Goal: Information Seeking & Learning: Learn about a topic

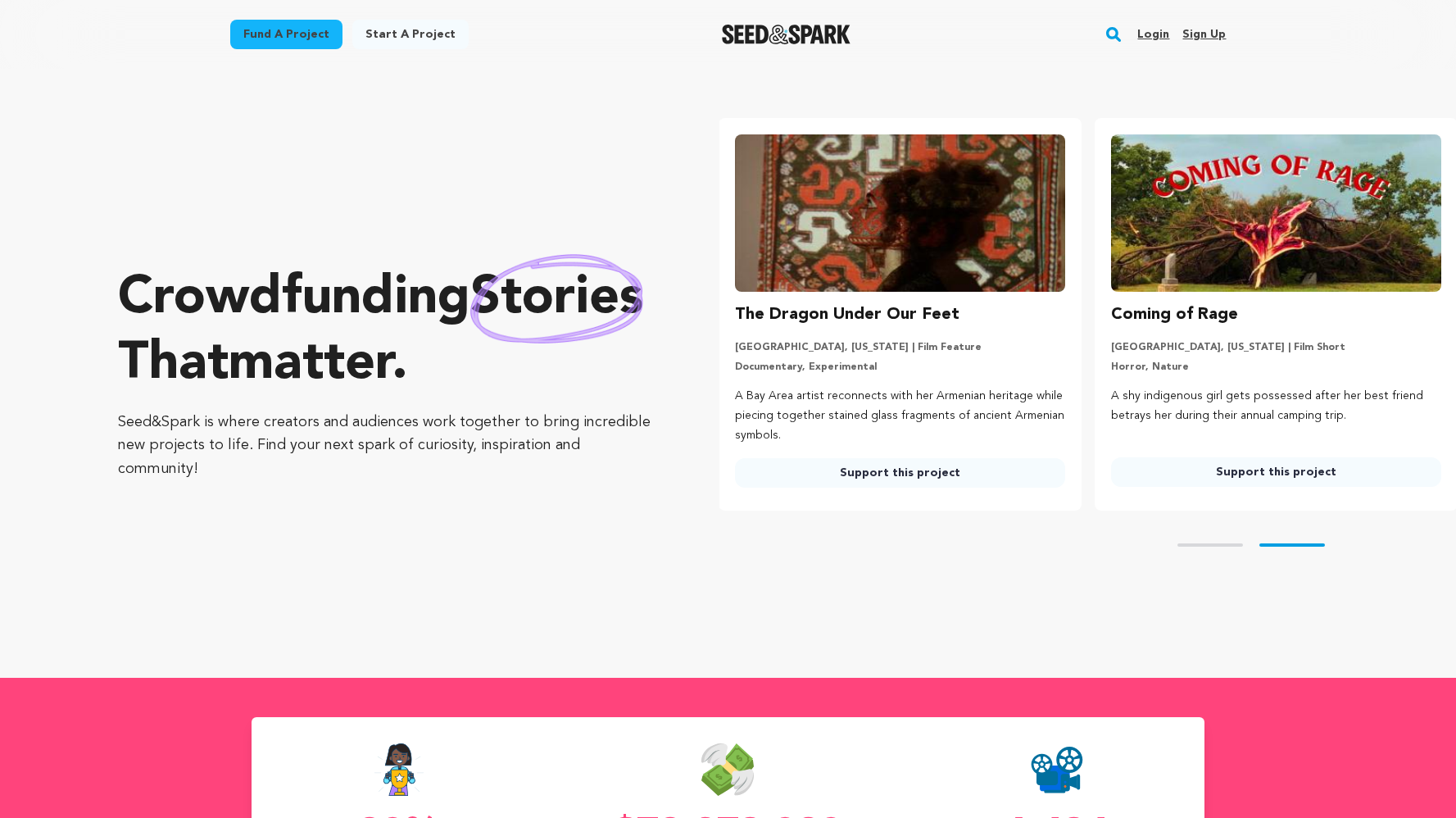
scroll to position [0, 390]
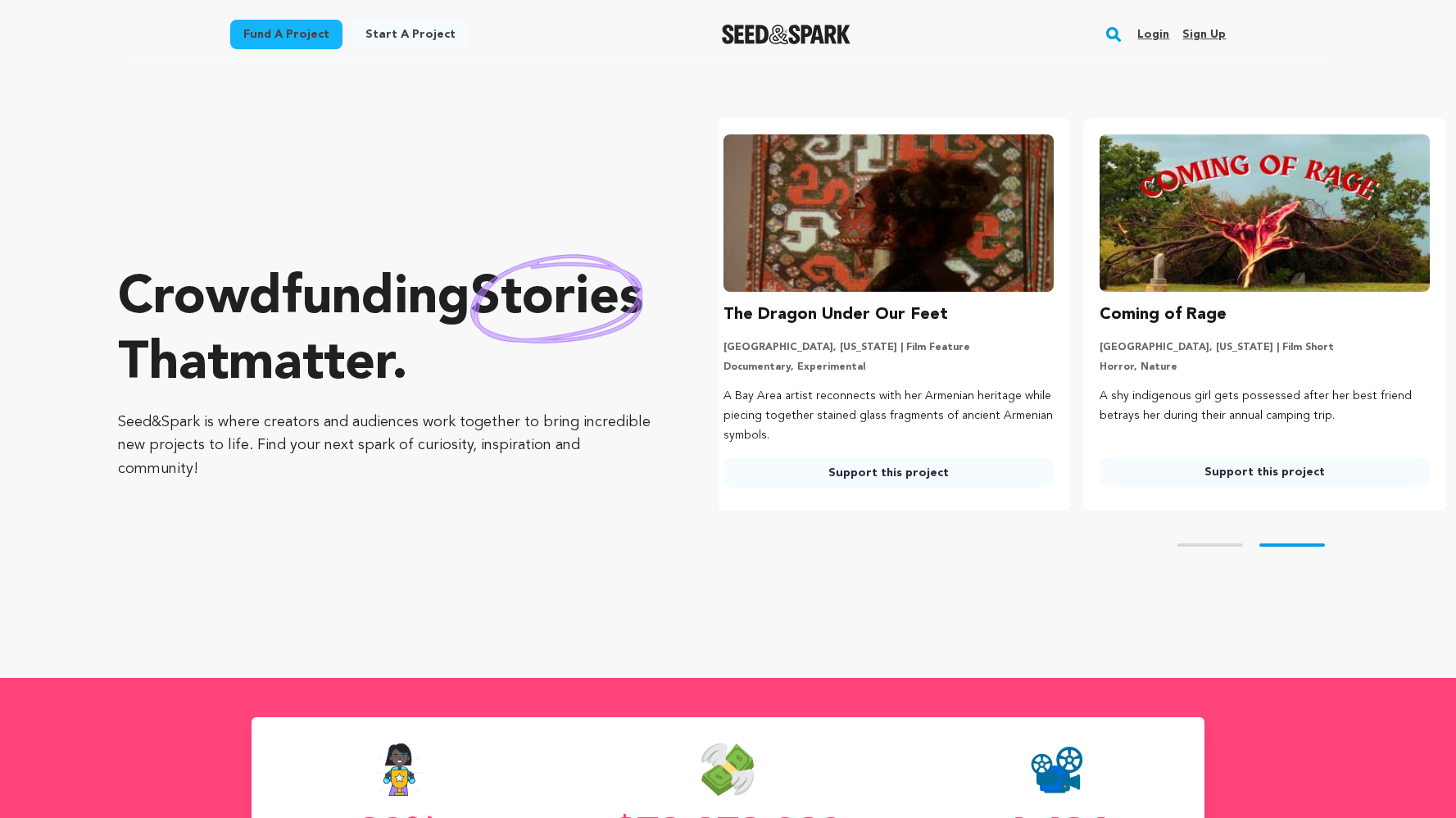
click at [307, 29] on link "Fund a project" at bounding box center [286, 35] width 112 height 30
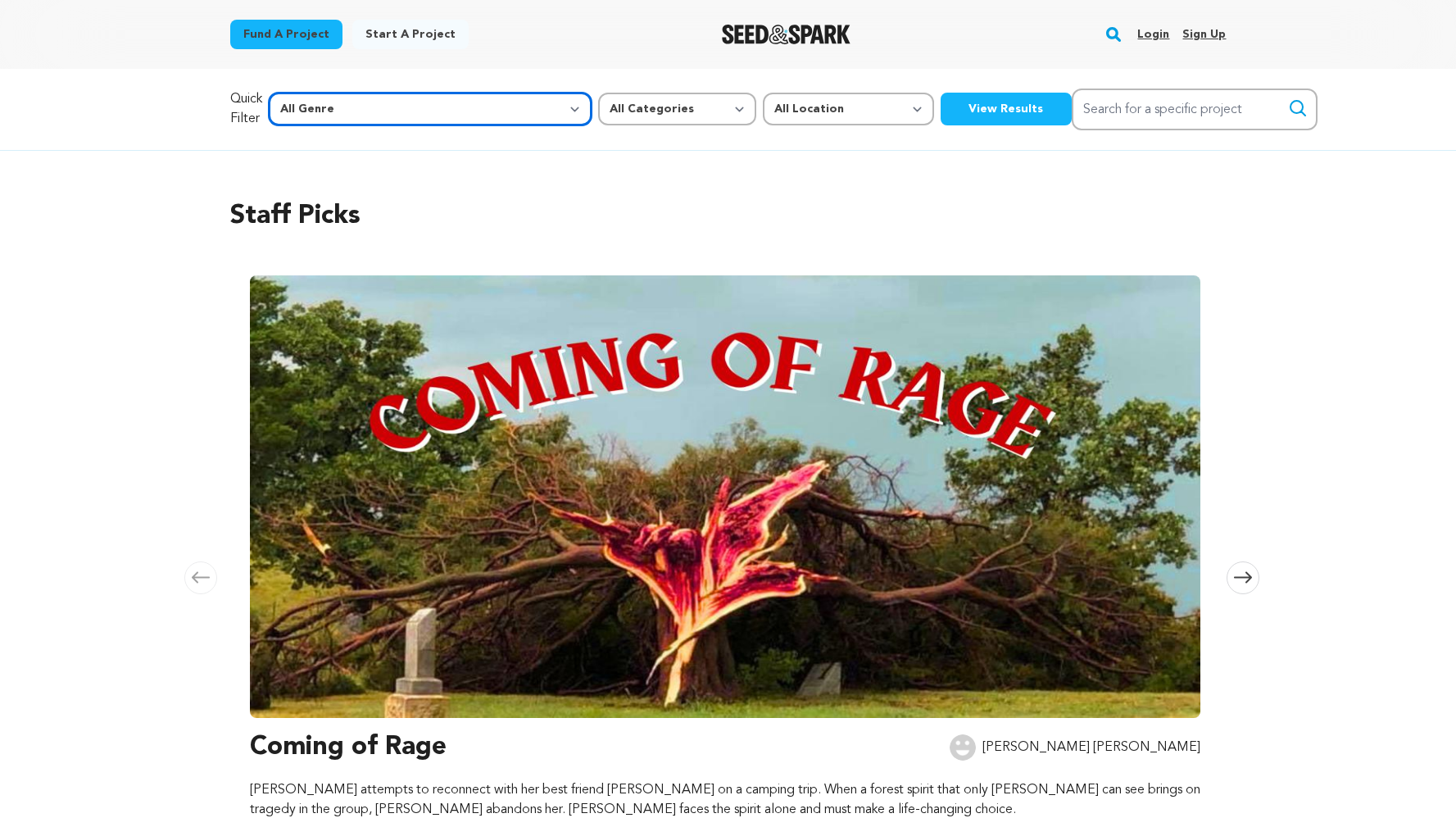
click at [426, 110] on select "All Genre Action Adventure Afrobeat Alternative Ambient Animation Bebop Big Ban…" at bounding box center [430, 109] width 323 height 33
select select "24"
click at [304, 92] on select "All Genre Action Adventure Afrobeat Alternative Ambient Animation Bebop Big Ban…" at bounding box center [430, 109] width 323 height 33
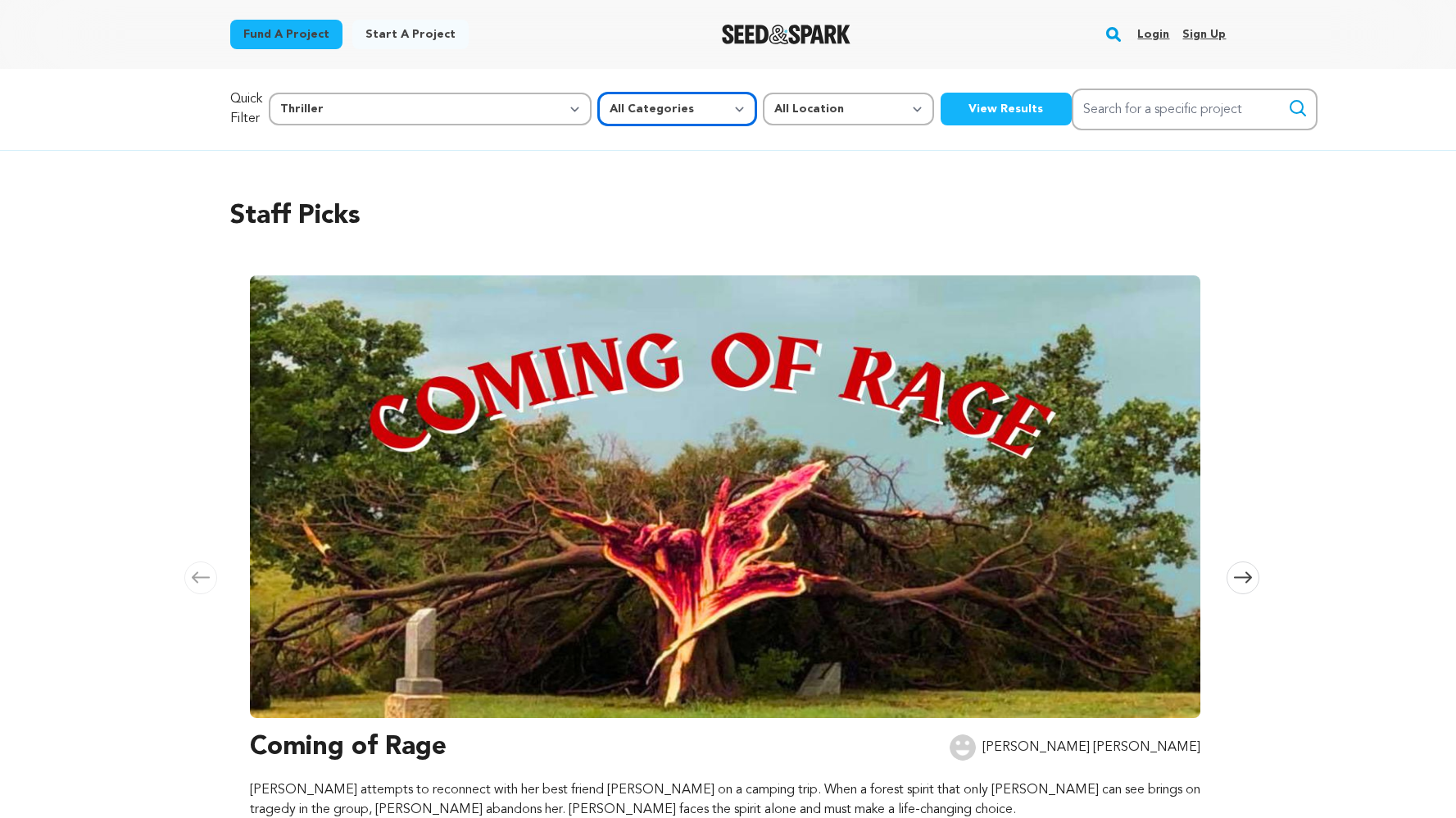
click at [598, 106] on select "All Categories Film Feature Film Short Series Music Video Comics Artist Residen…" at bounding box center [678, 109] width 158 height 33
select select "383"
click at [598, 92] on select "All Categories Film Feature Film Short Series Music Video Comics Artist Residen…" at bounding box center [678, 109] width 158 height 33
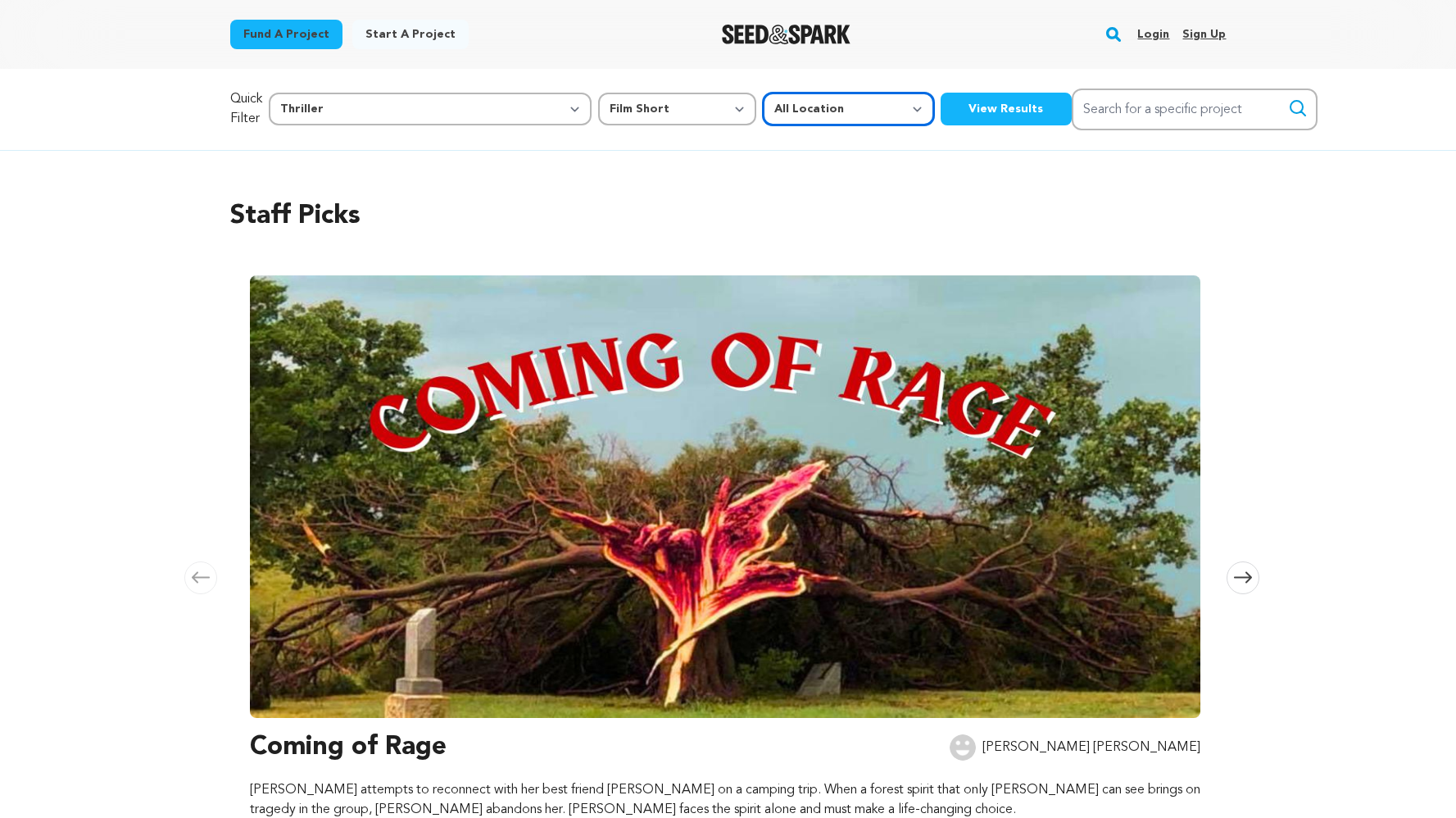
click at [763, 110] on select "All Location Everywhere United States Canada" at bounding box center [848, 109] width 171 height 33
select select "1671"
click at [763, 92] on select "All Location Everywhere United States Canada" at bounding box center [848, 109] width 171 height 33
click at [941, 99] on button "View Results" at bounding box center [1006, 109] width 131 height 33
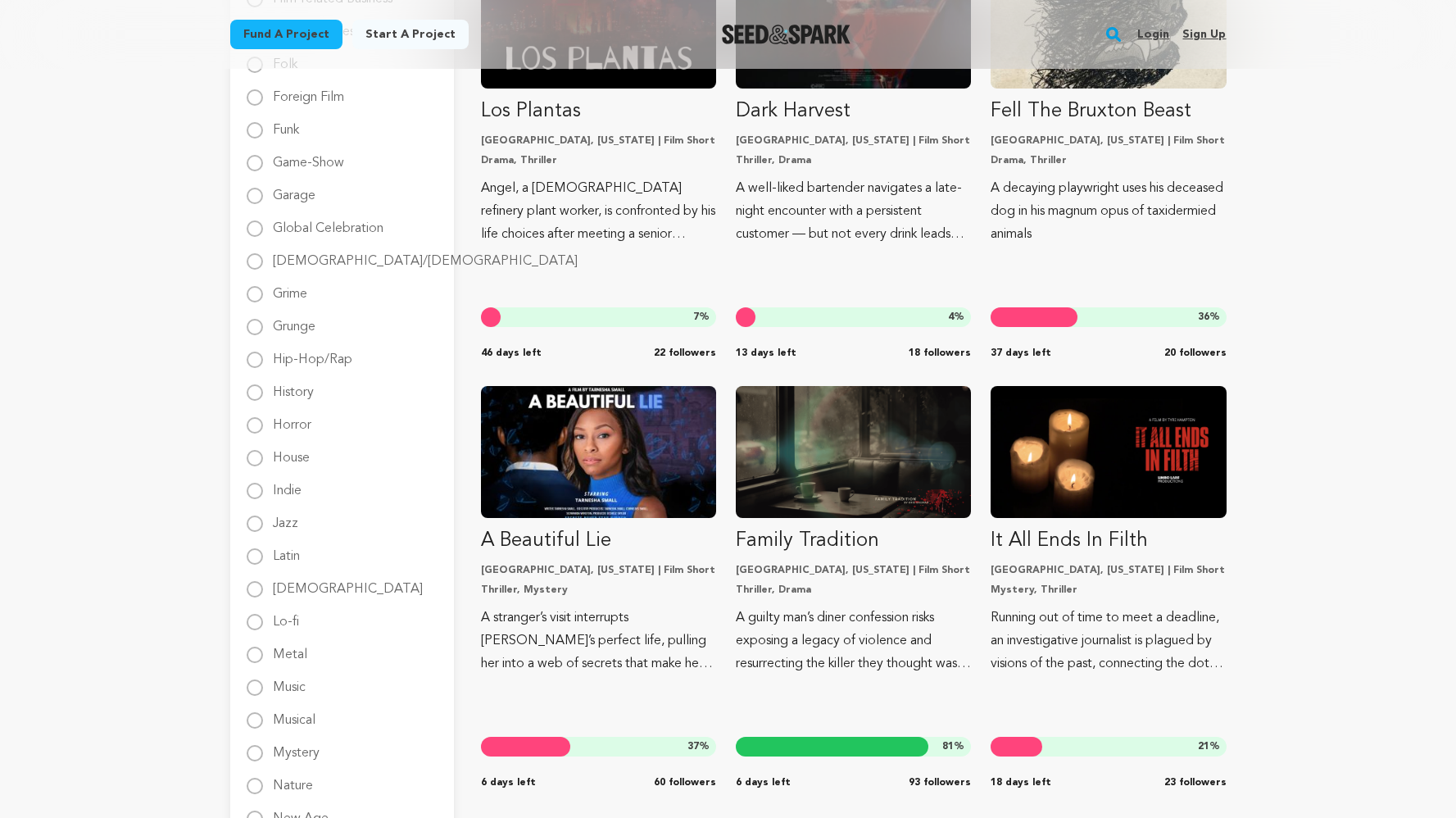
scroll to position [1011, 0]
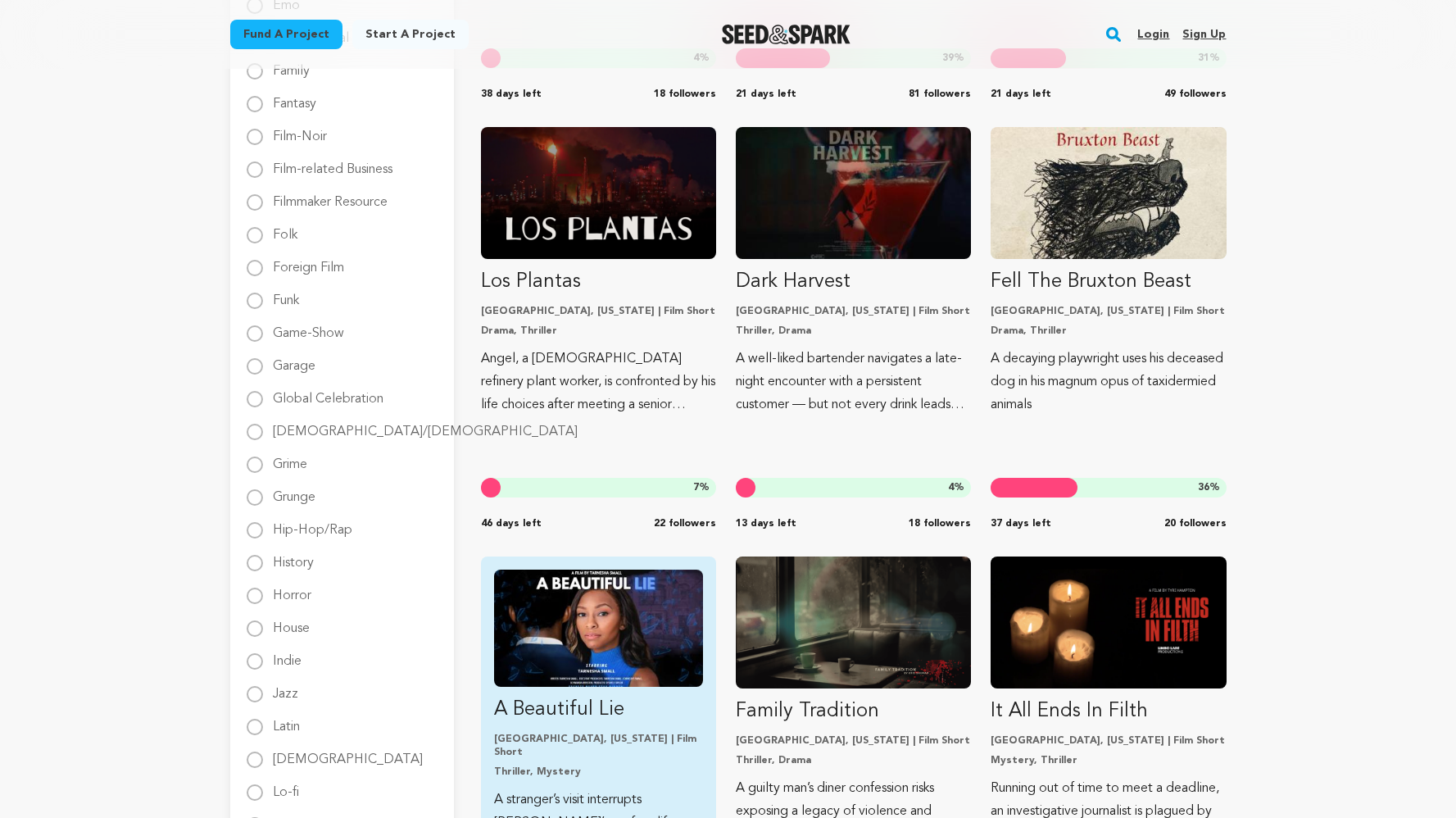
click at [631, 602] on img "Fund A Beautiful Lie" at bounding box center [598, 628] width 209 height 117
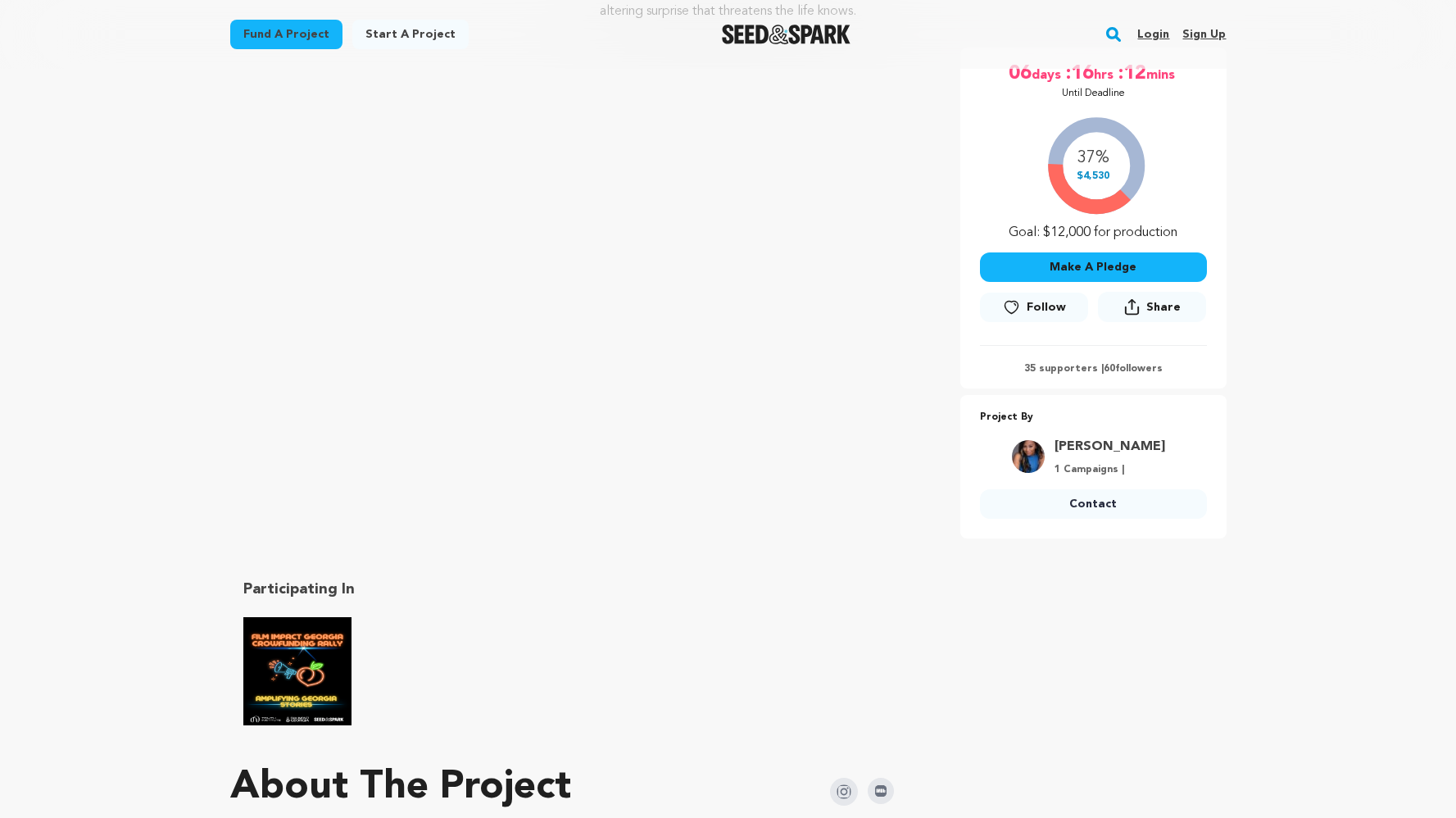
scroll to position [138, 0]
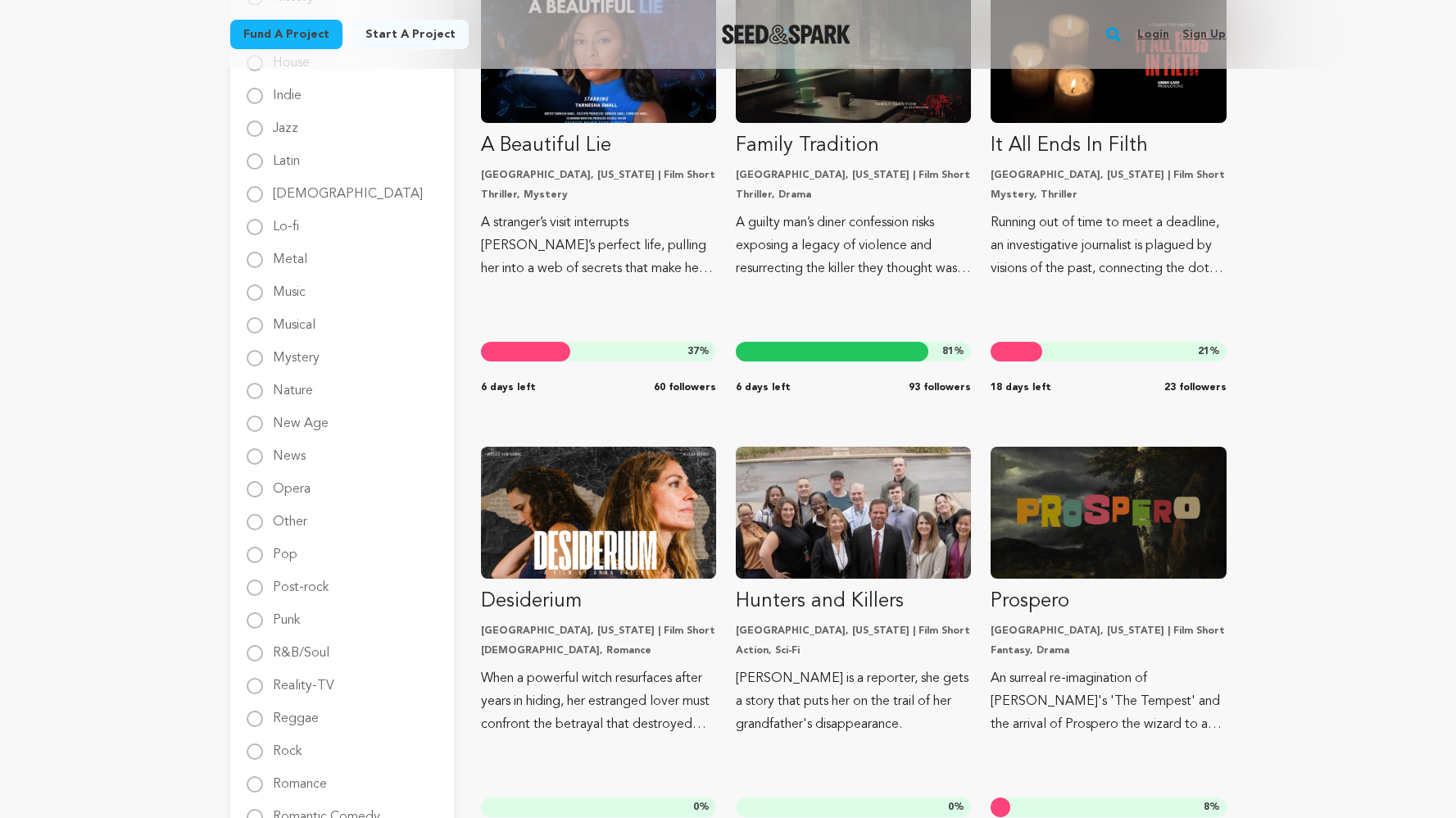
scroll to position [1503, 0]
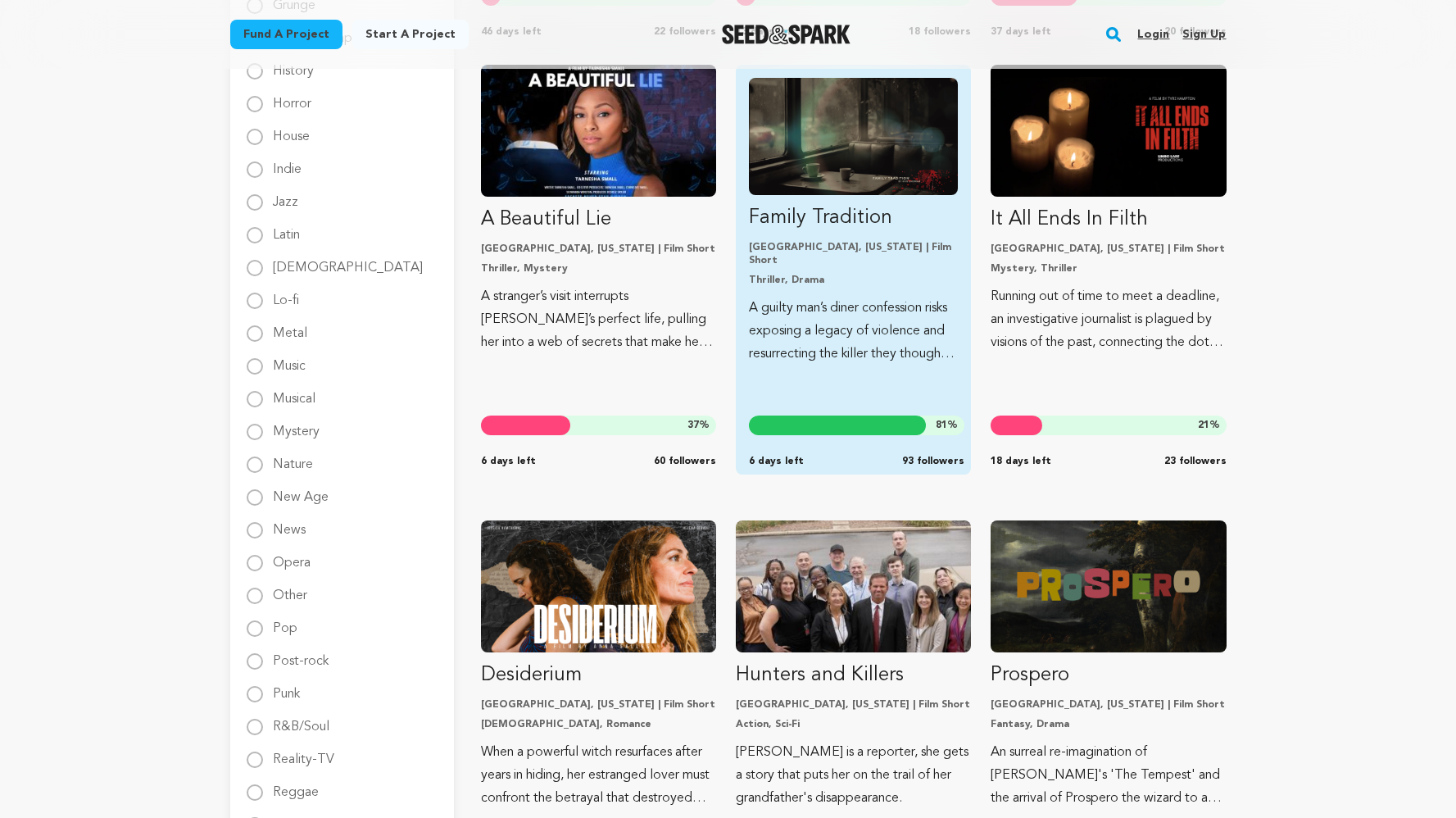
click at [891, 274] on p "Thriller, Drama" at bounding box center [853, 280] width 209 height 13
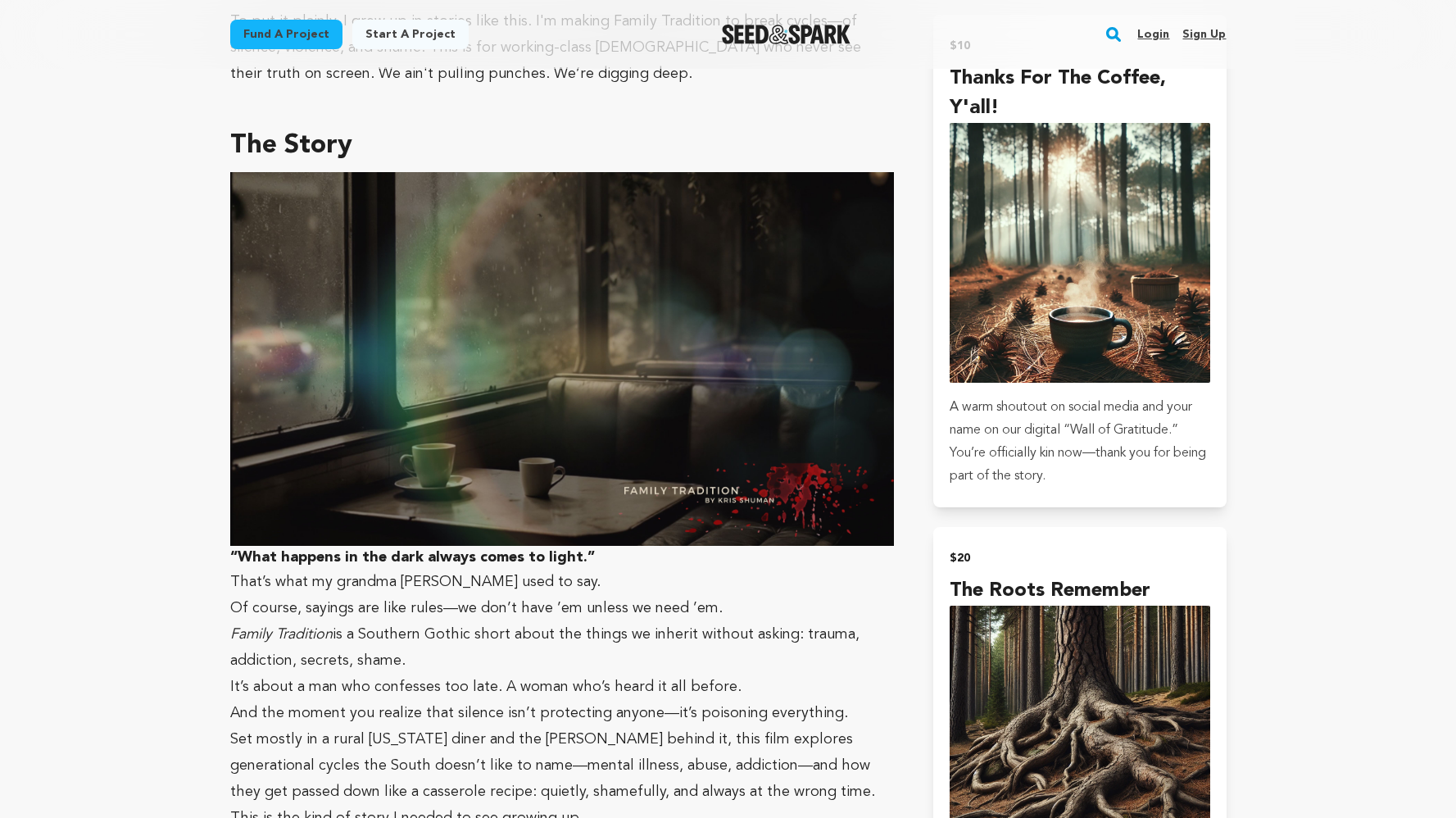
scroll to position [1666, 0]
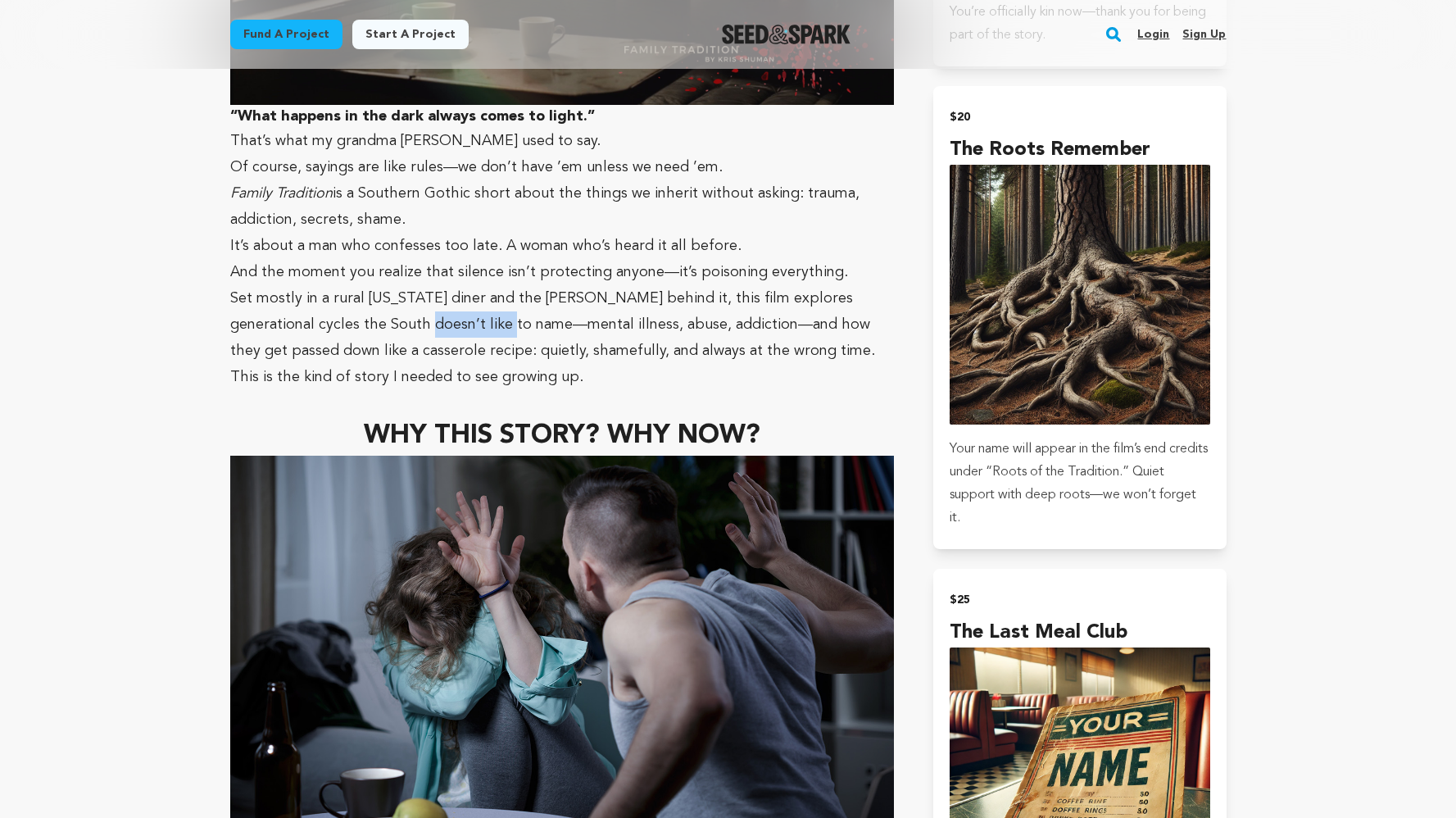
drag, startPoint x: 449, startPoint y: 303, endPoint x: 339, endPoint y: 309, distance: 110.2
click at [339, 309] on p "Set mostly in a rural Georgia diner and the woods behind it, this film explores…" at bounding box center [563, 325] width 665 height 78
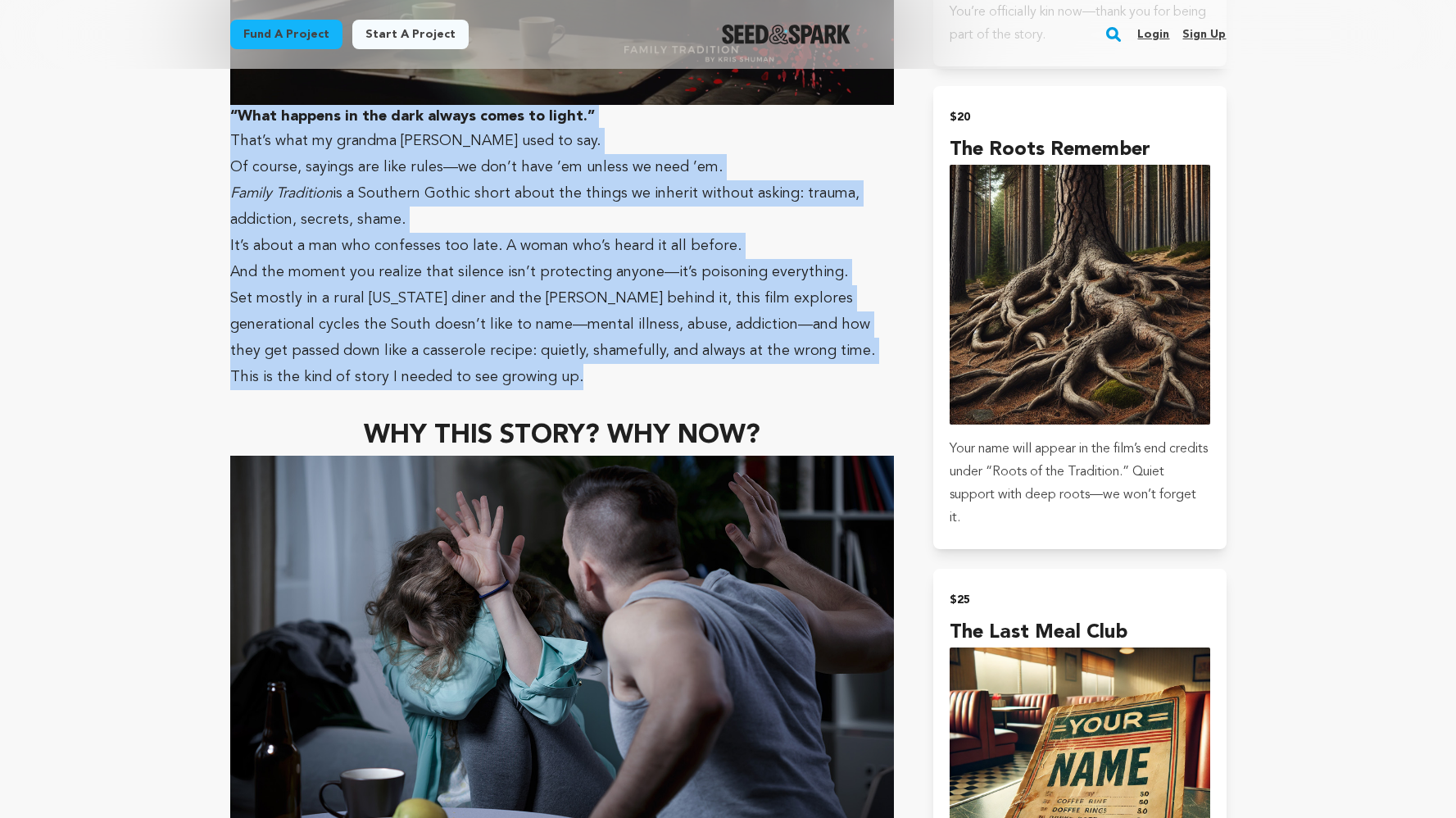
drag, startPoint x: 604, startPoint y: 371, endPoint x: 225, endPoint y: 105, distance: 463.0
copy div "“What happens in the dark always comes to light.” That’s what my grandma Gerald…"
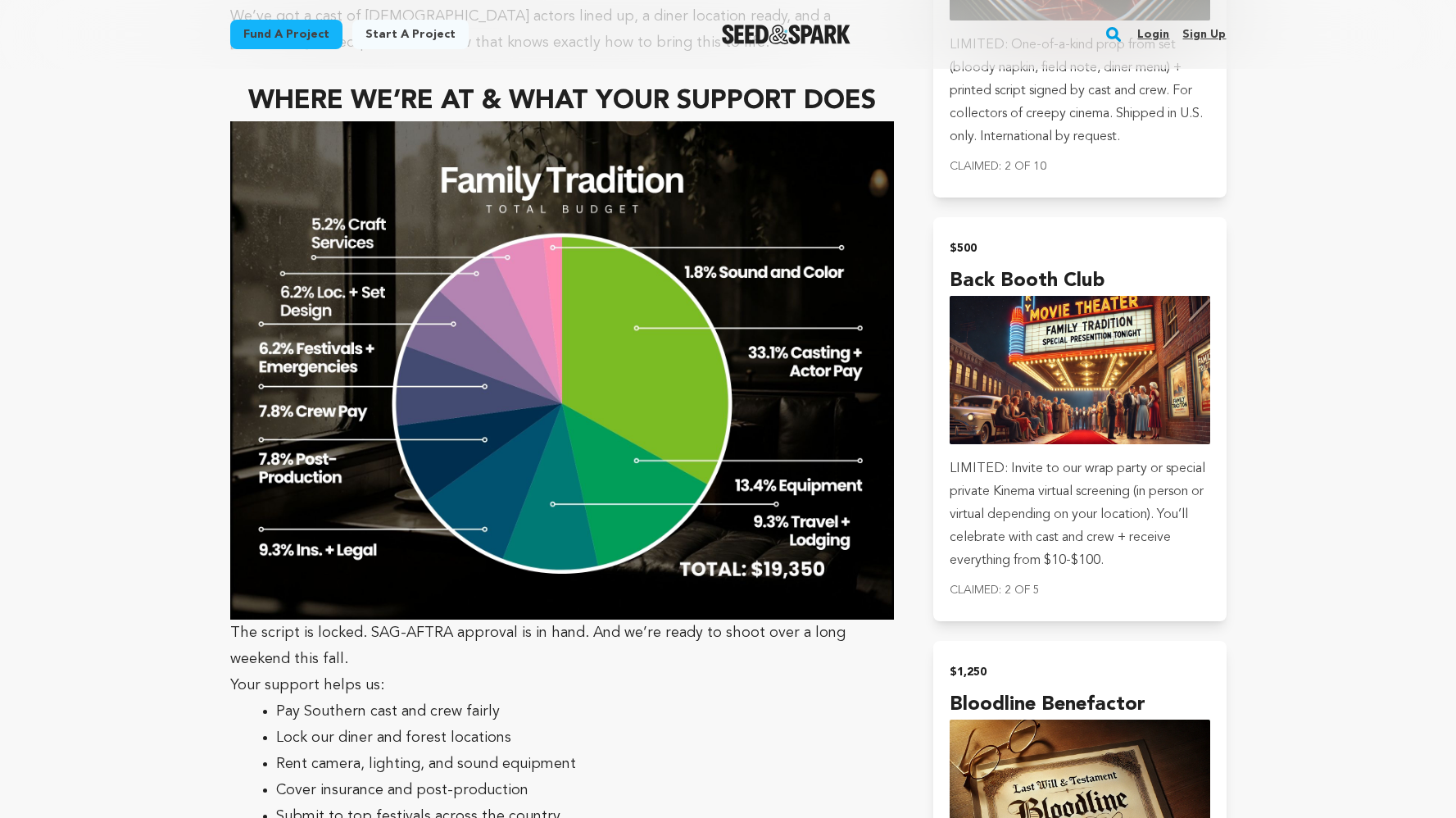
scroll to position [5798, 0]
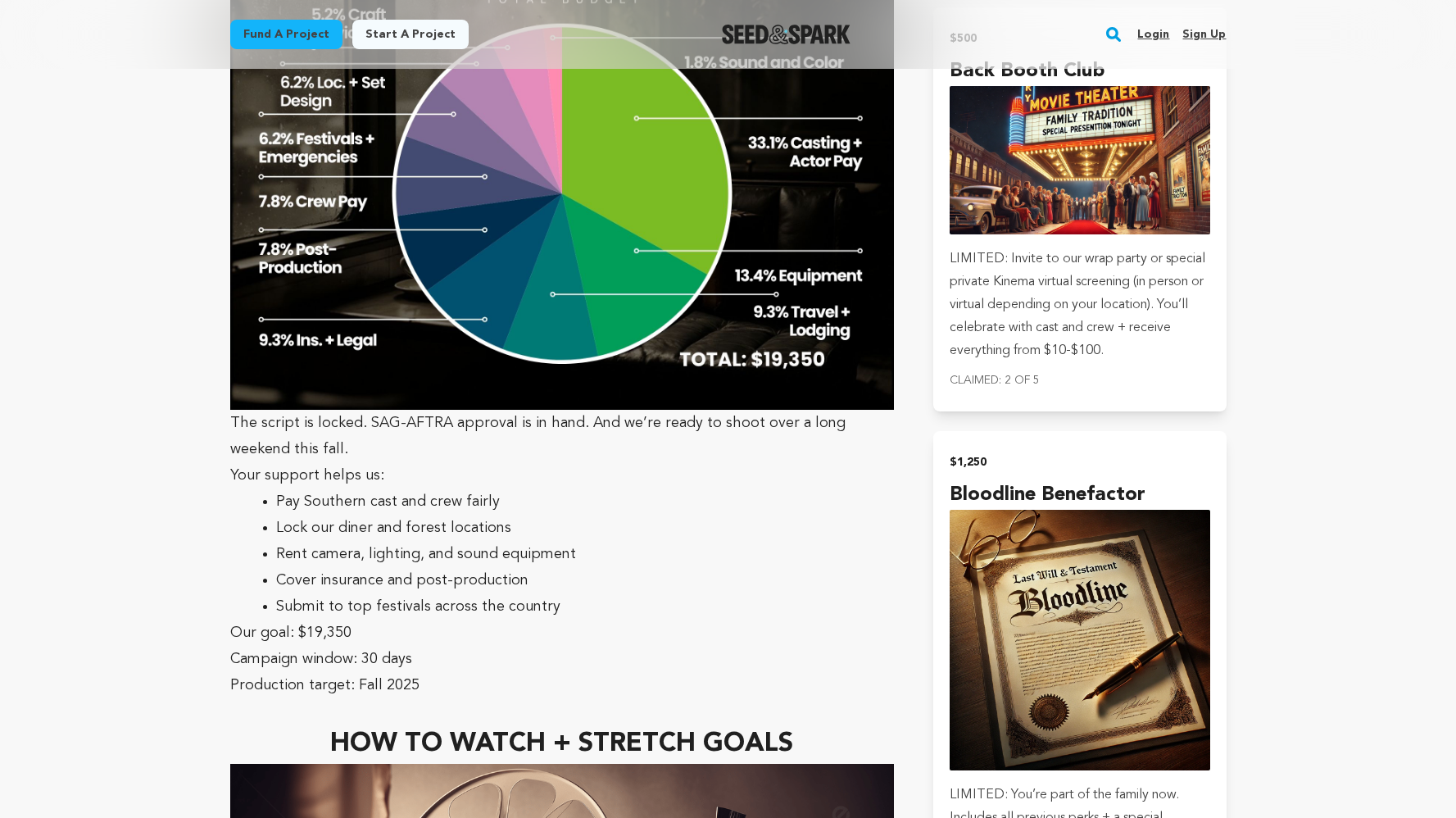
drag, startPoint x: 492, startPoint y: 388, endPoint x: 1127, endPoint y: 20, distance: 733.9
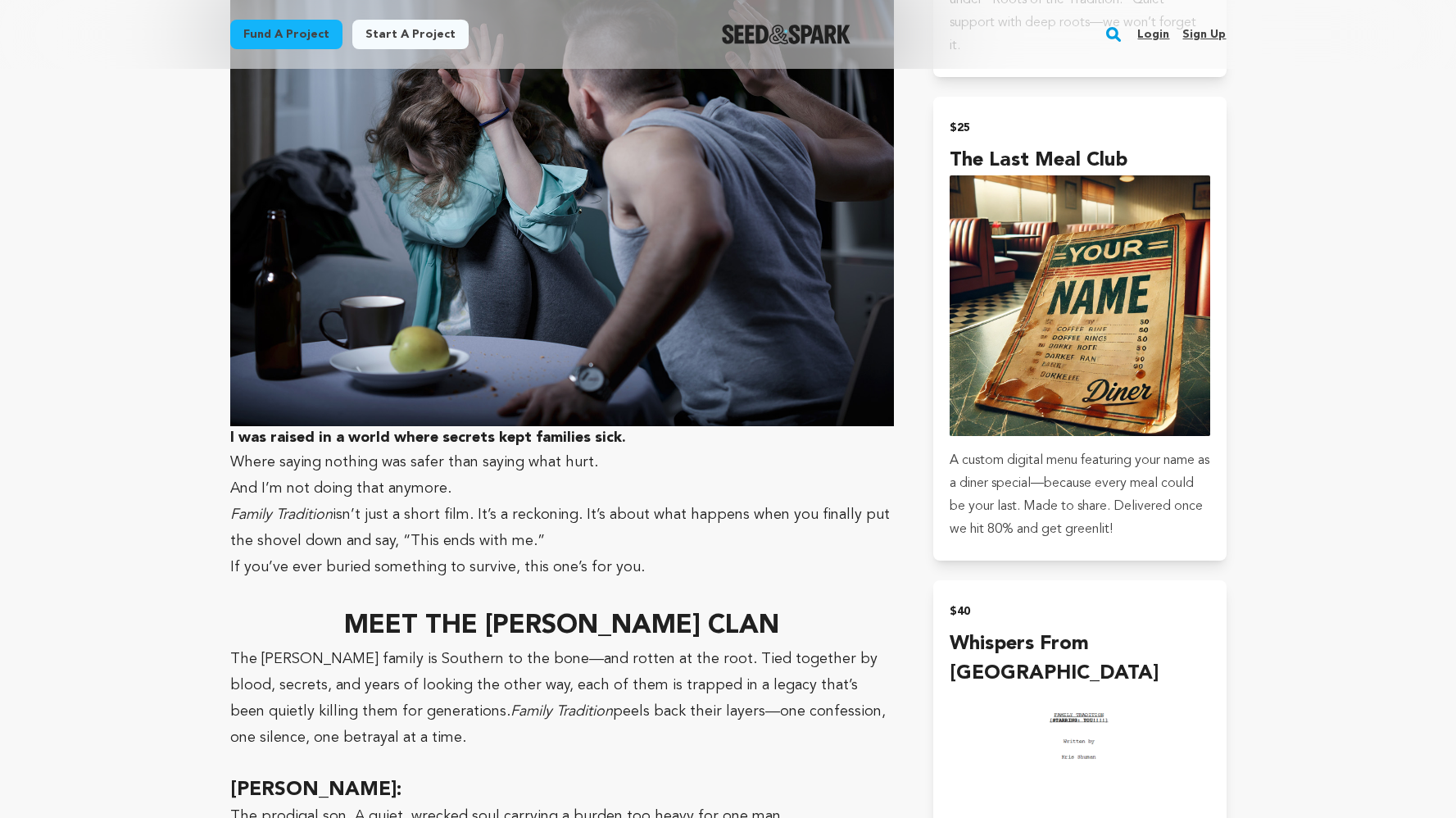
scroll to position [0, 0]
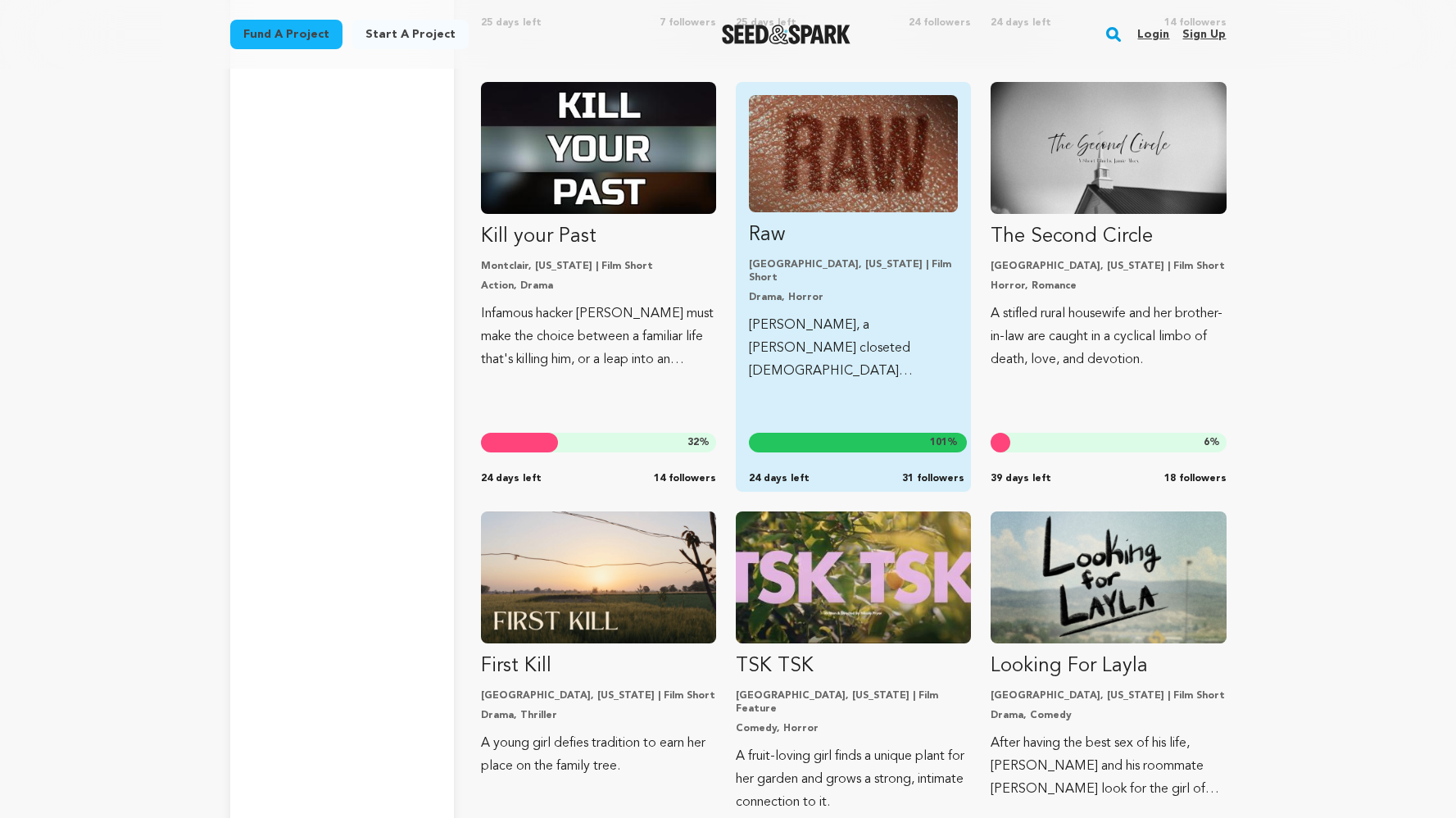
scroll to position [3741, 0]
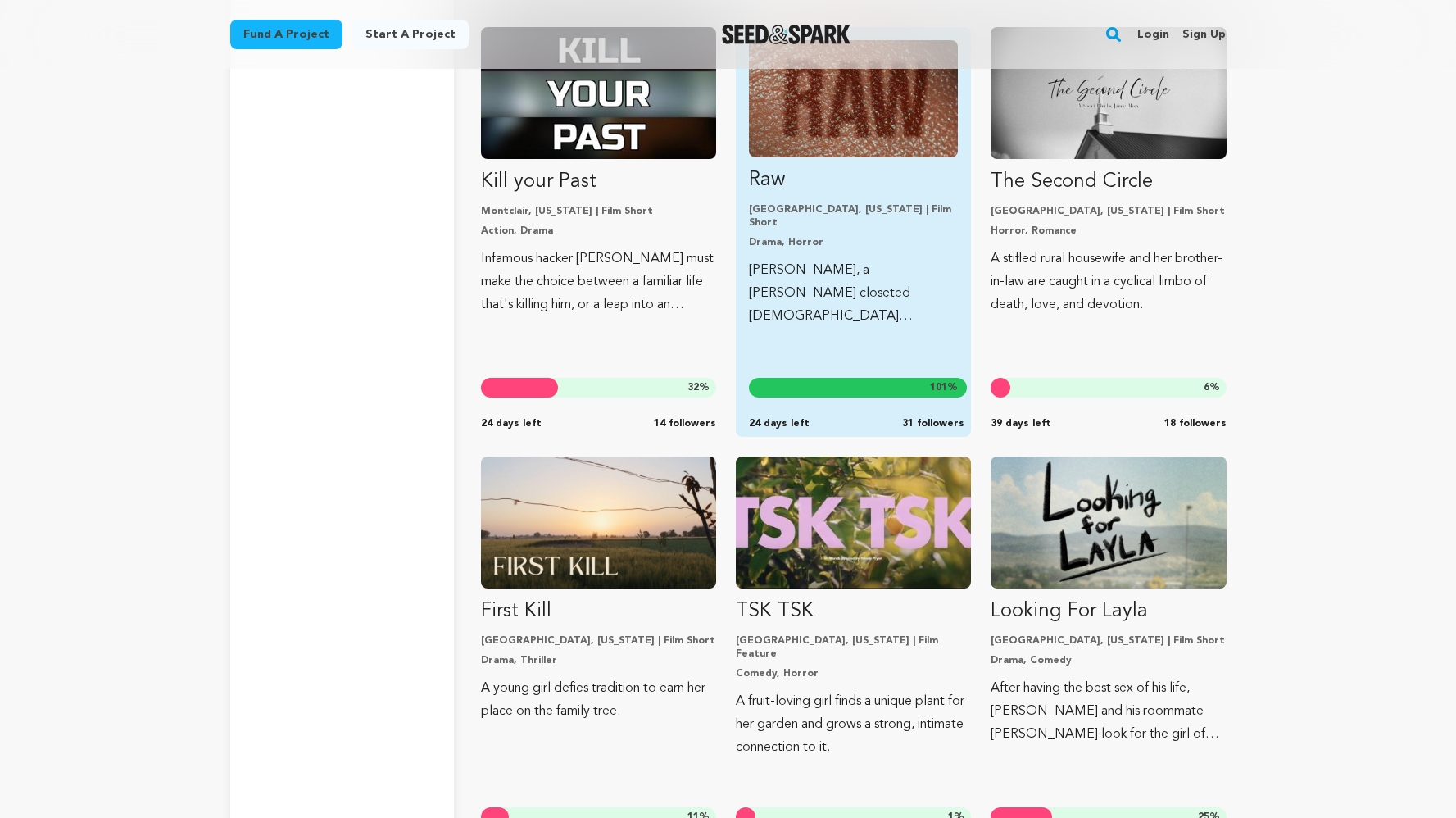
click at [877, 211] on p "Long Beach, California | Film Short" at bounding box center [853, 217] width 209 height 26
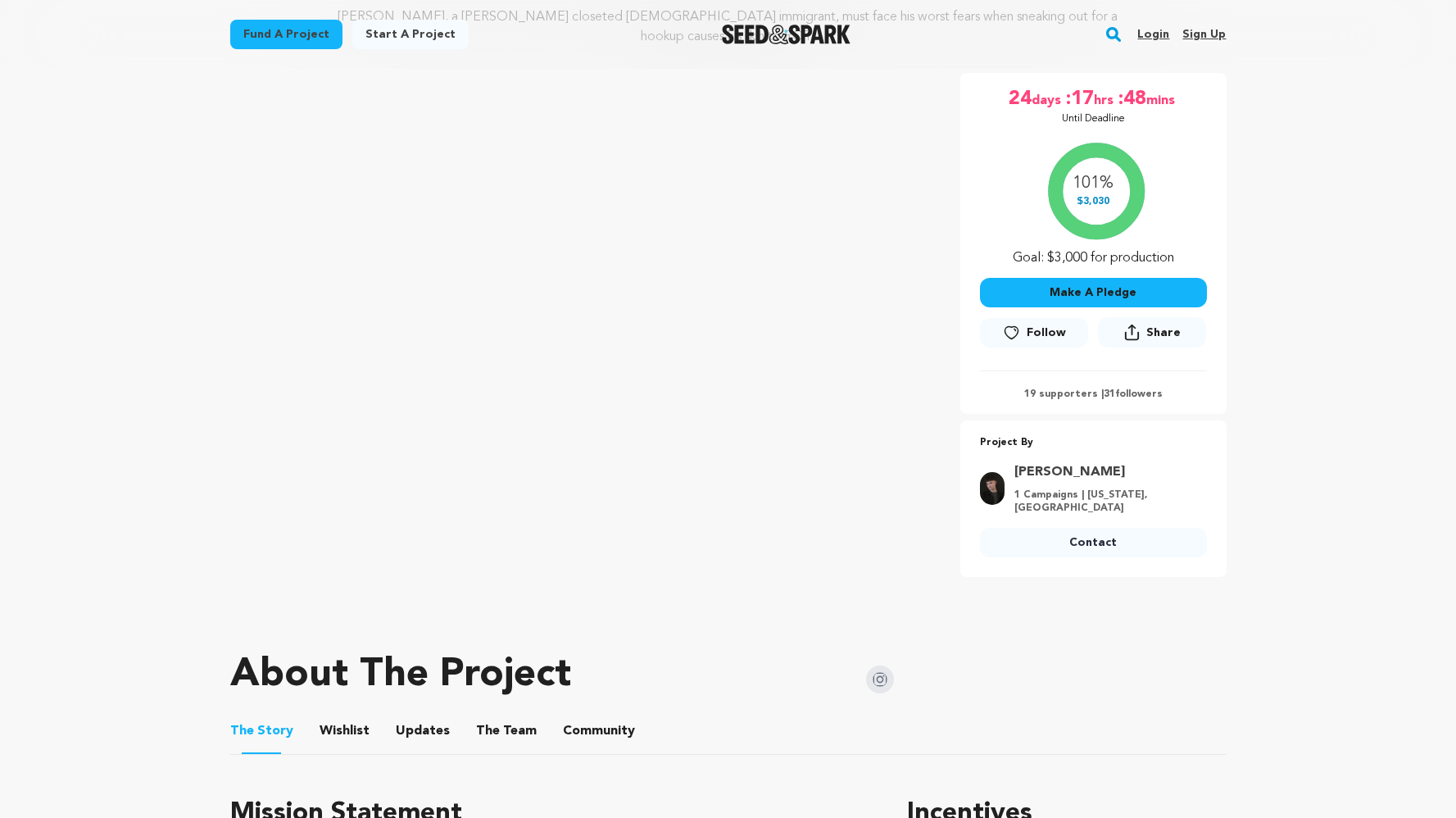
scroll to position [239, 0]
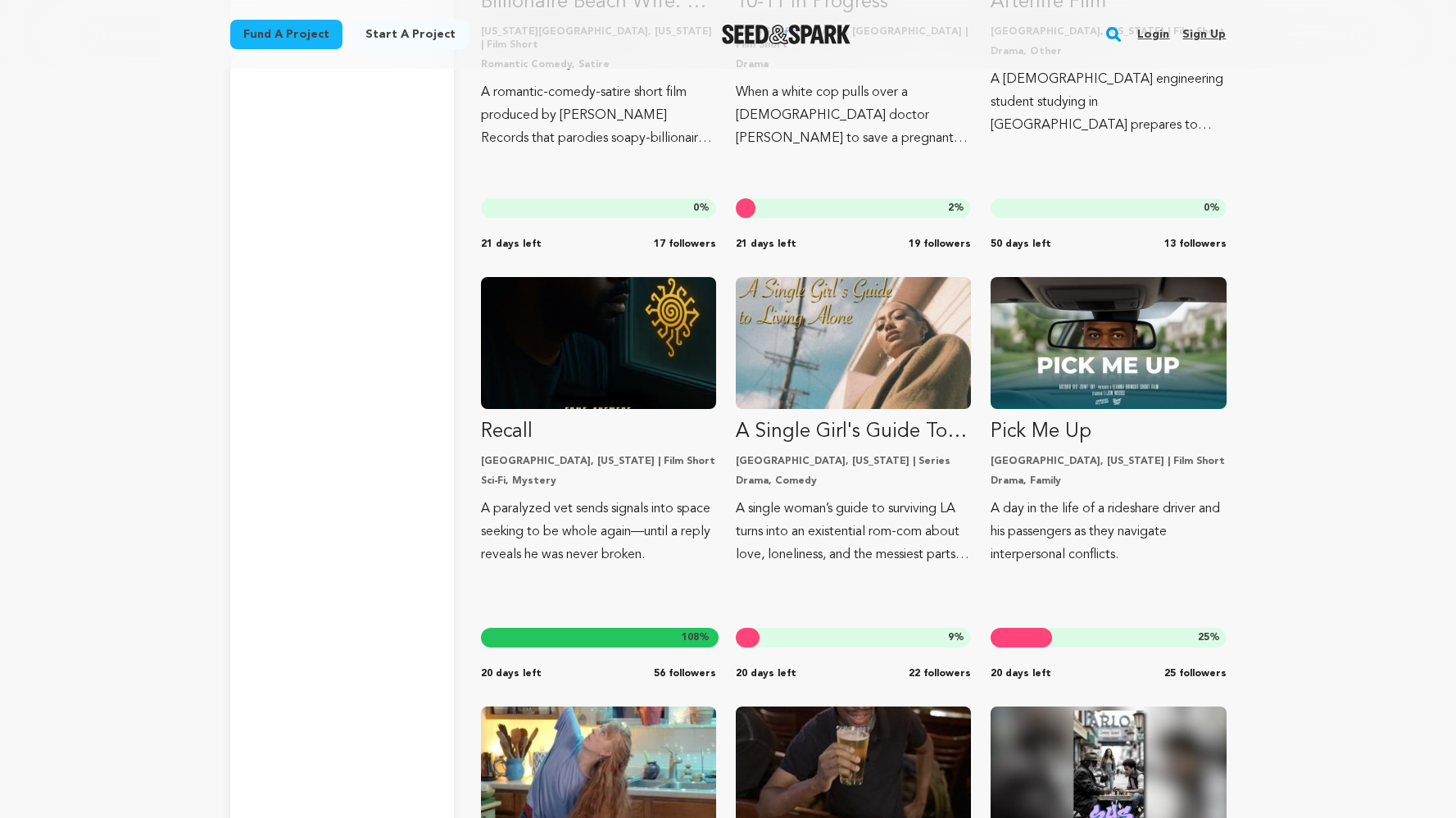
scroll to position [7842, 0]
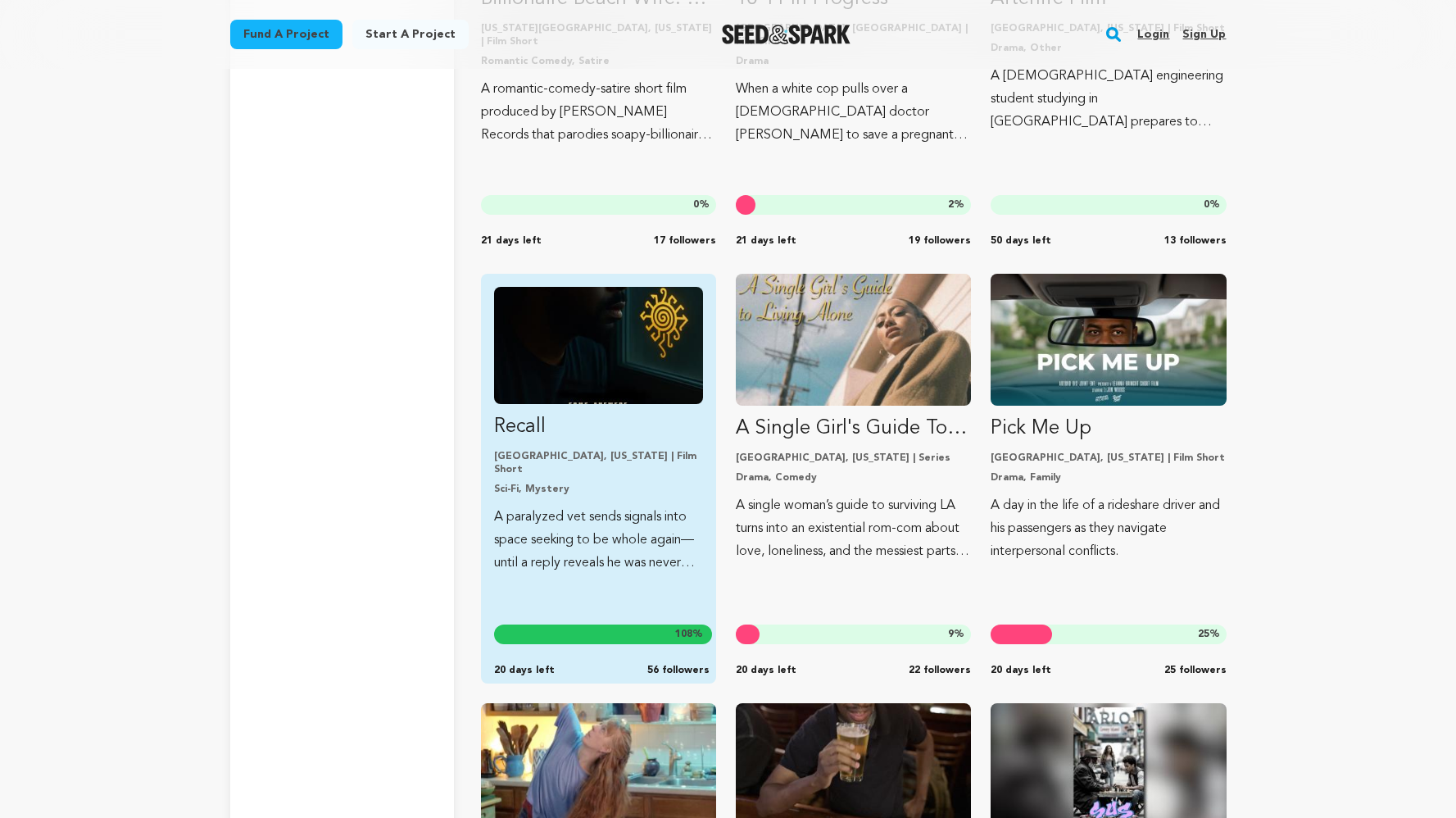
click at [625, 465] on div "Pasadena, California | Film Short Sci-Fi, Mystery" at bounding box center [598, 473] width 209 height 46
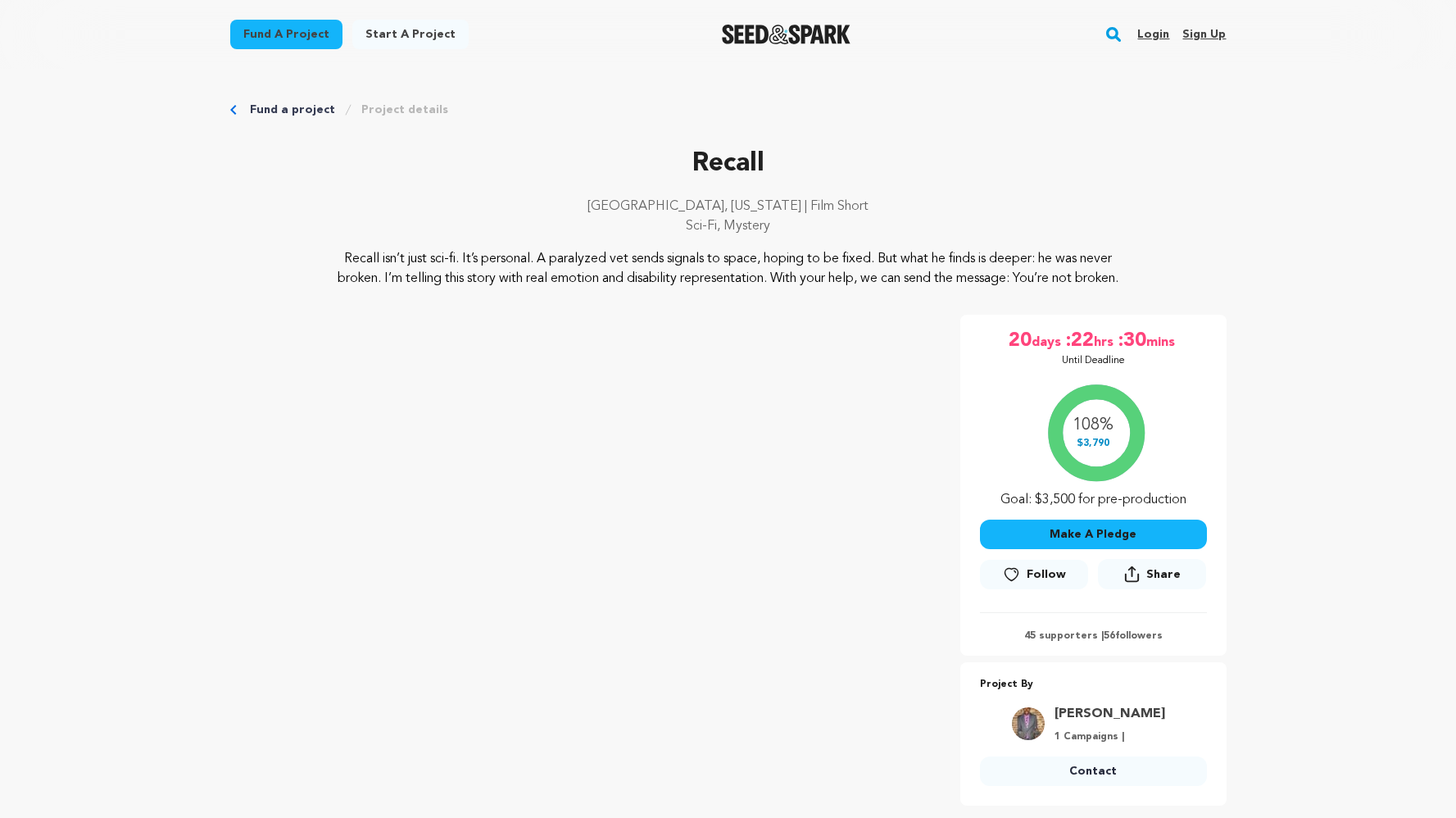
click at [276, 106] on link "Fund a project" at bounding box center [292, 110] width 85 height 17
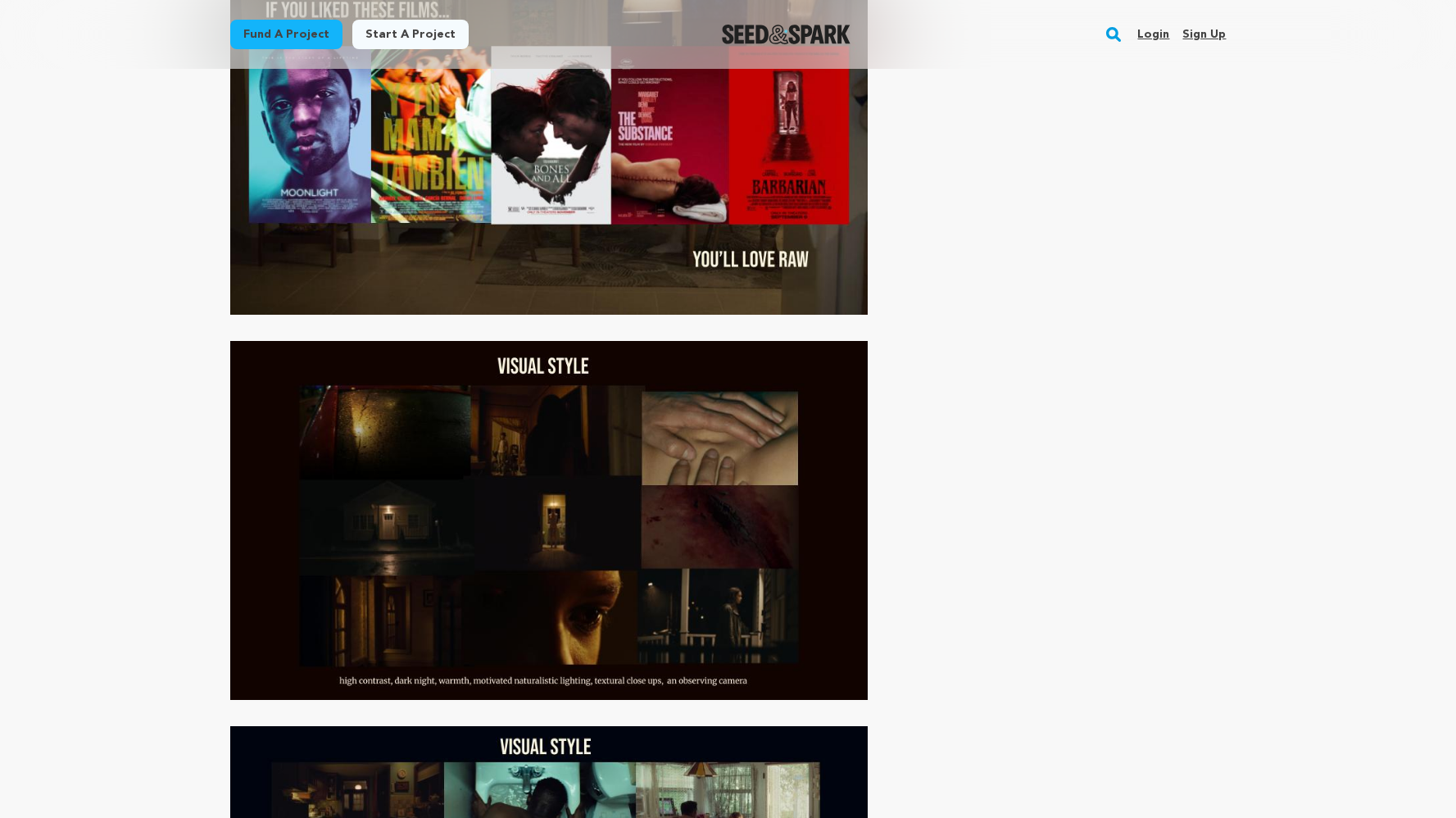
scroll to position [5418, 0]
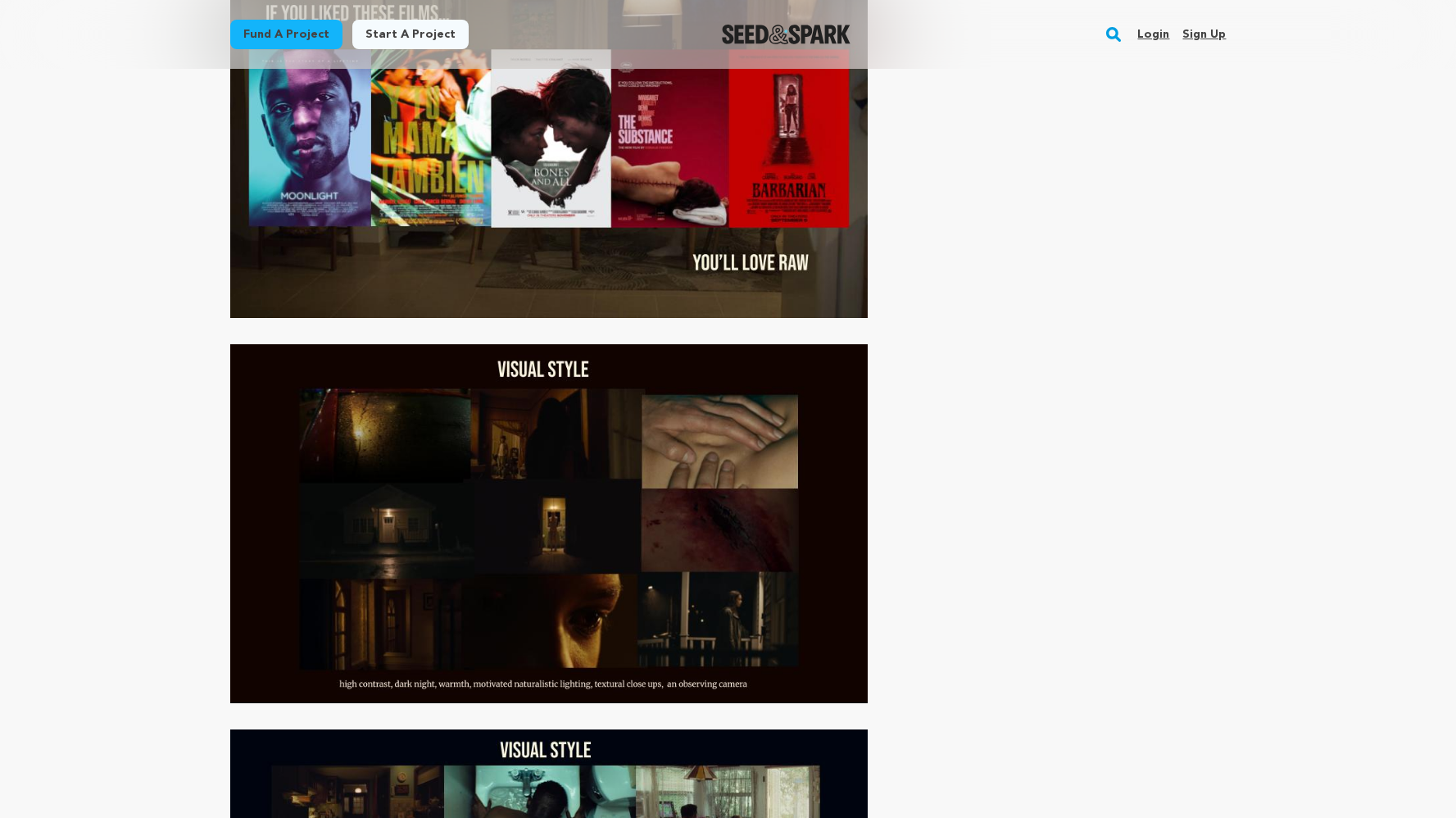
click at [540, 446] on img at bounding box center [550, 524] width 638 height 359
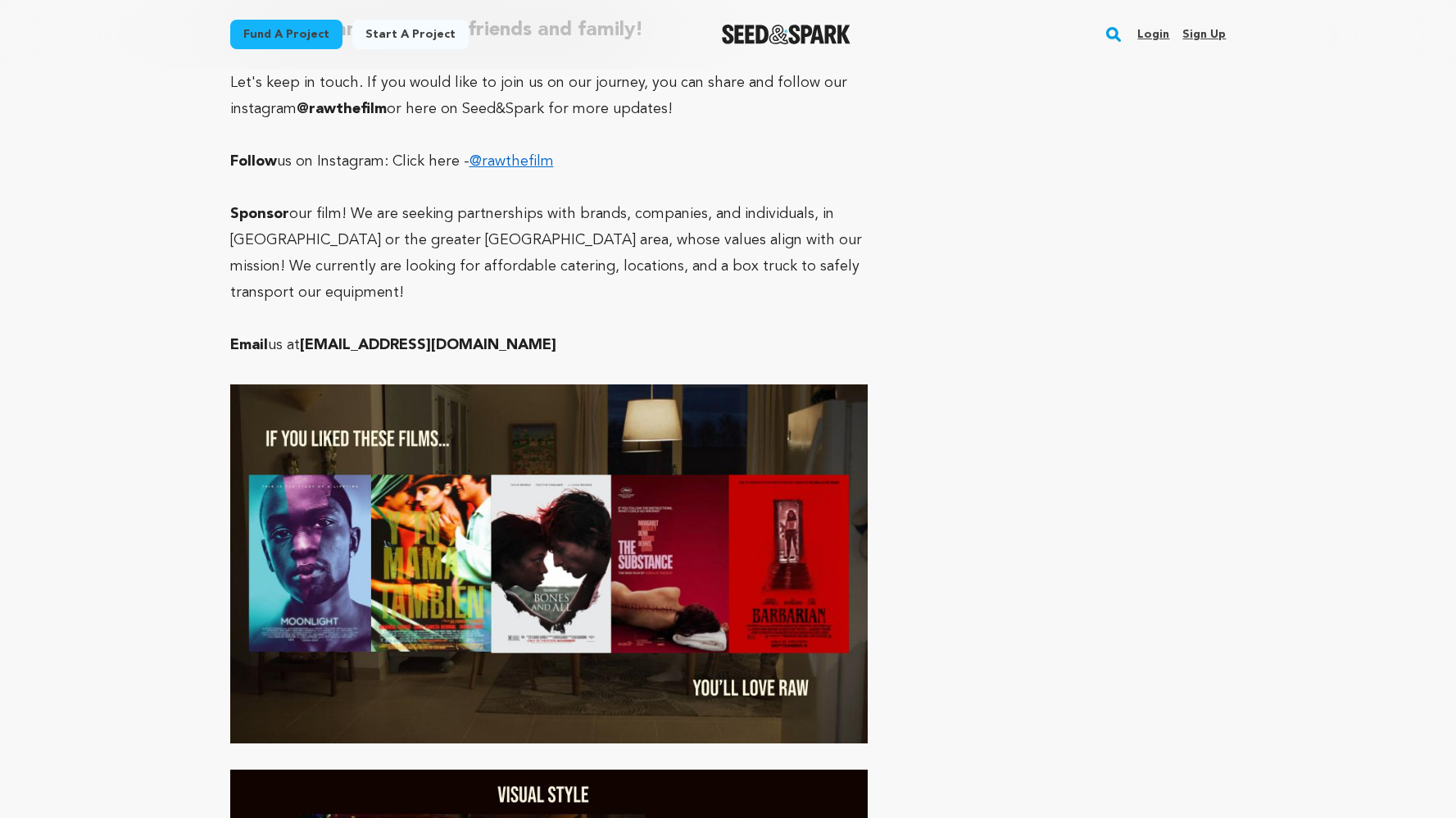
scroll to position [5034, 0]
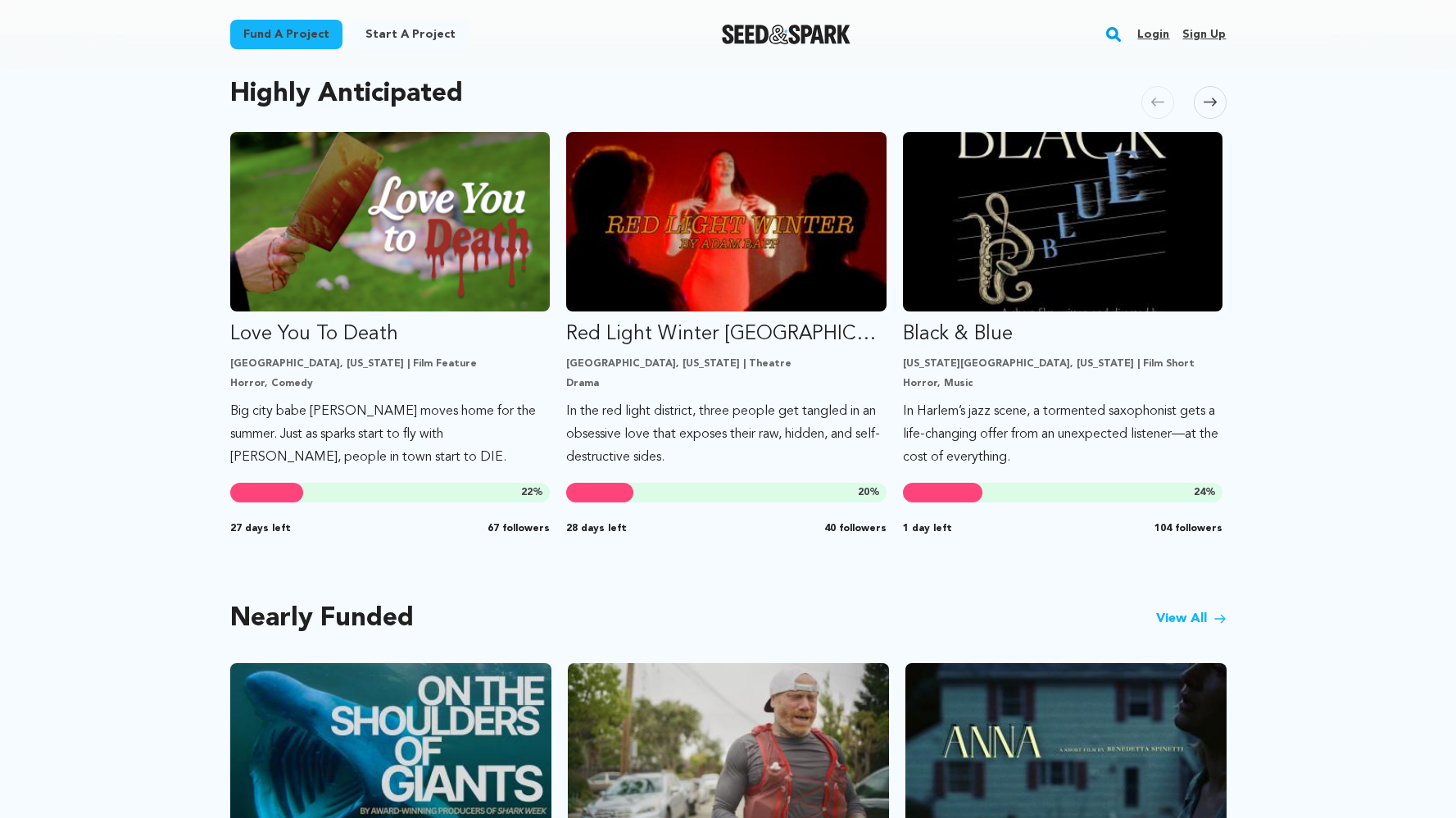
scroll to position [1055, 0]
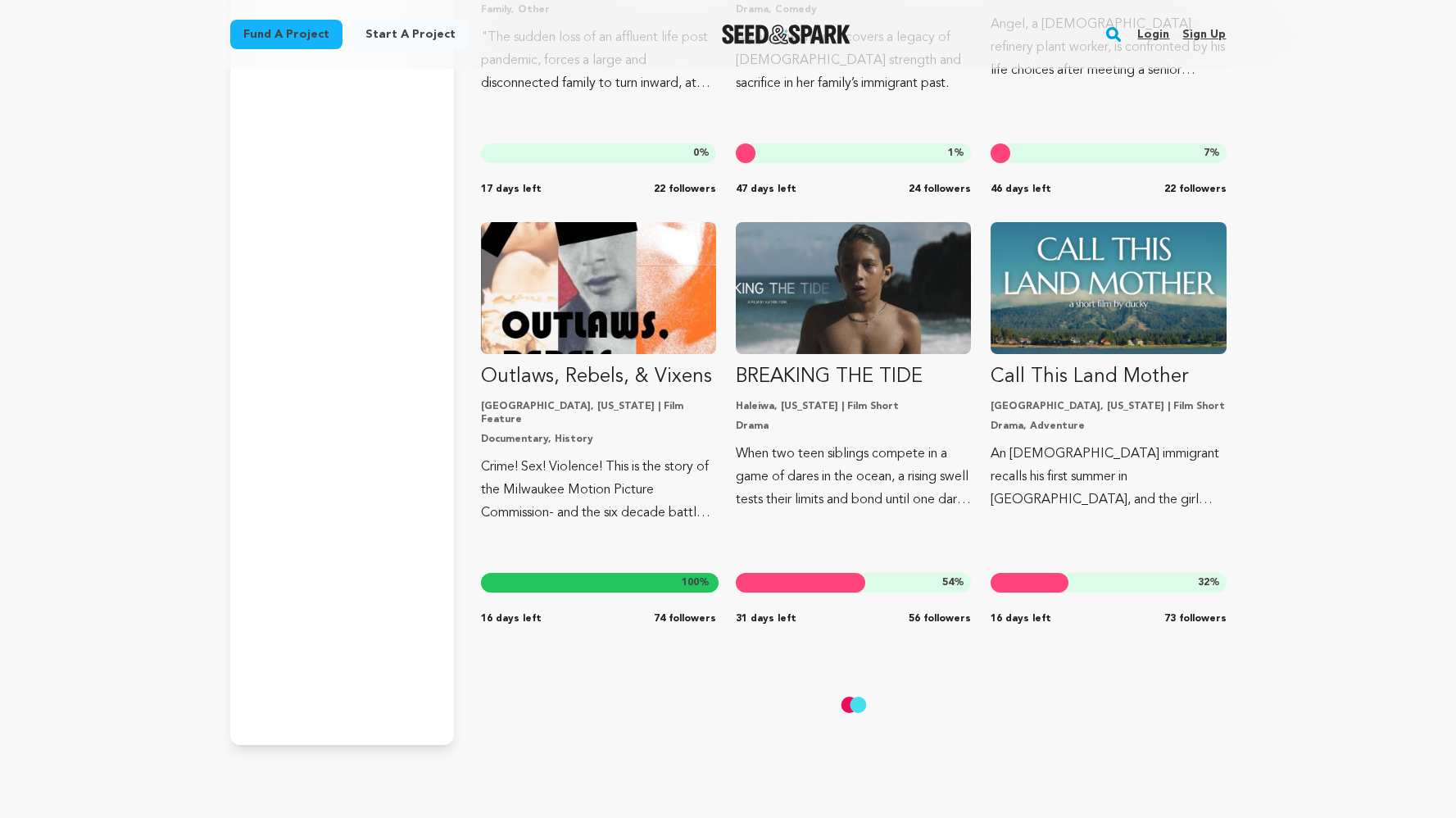
scroll to position [10129, 0]
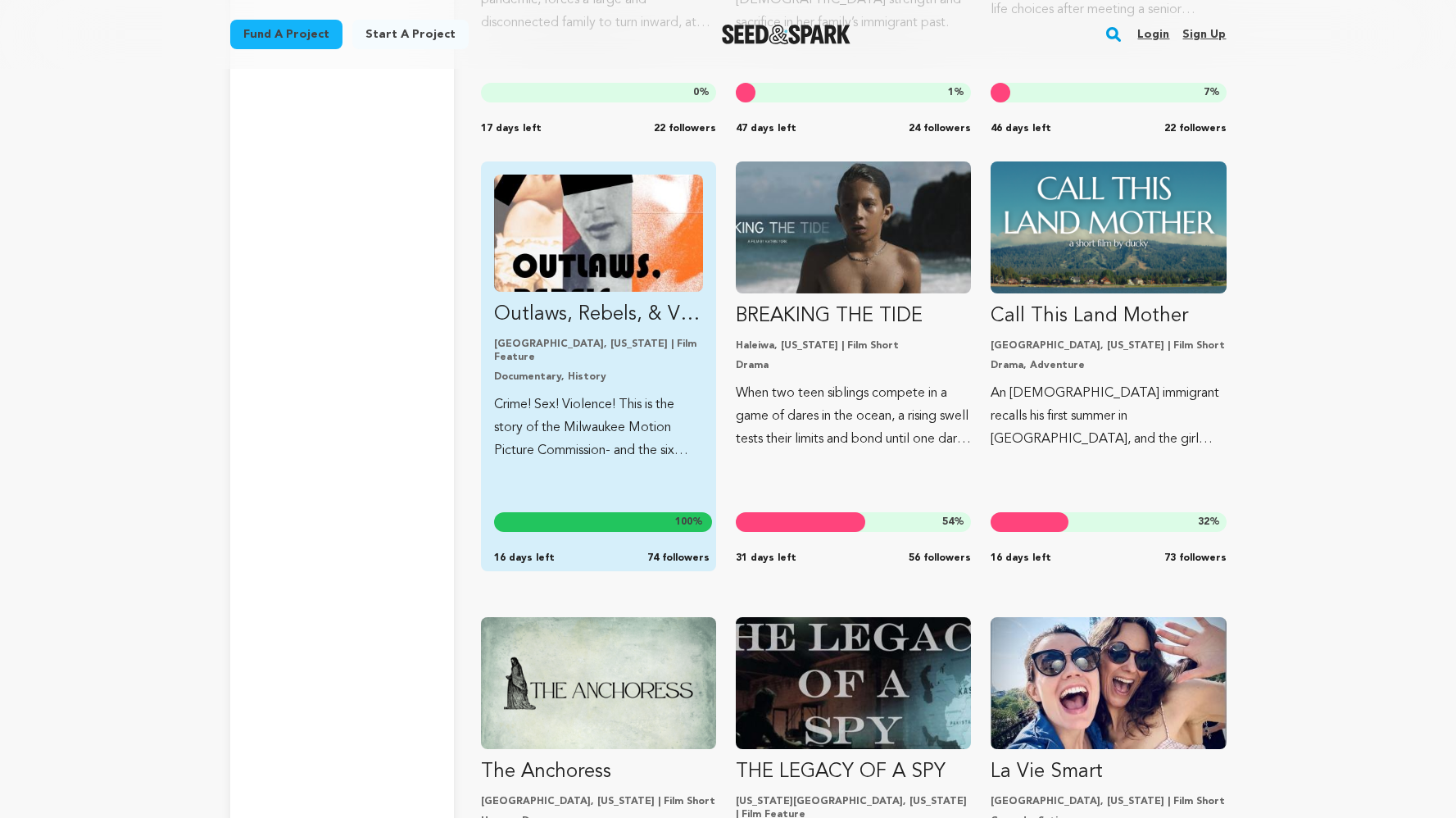
click at [651, 345] on p "[GEOGRAPHIC_DATA], [US_STATE] | Film Feature" at bounding box center [598, 351] width 209 height 26
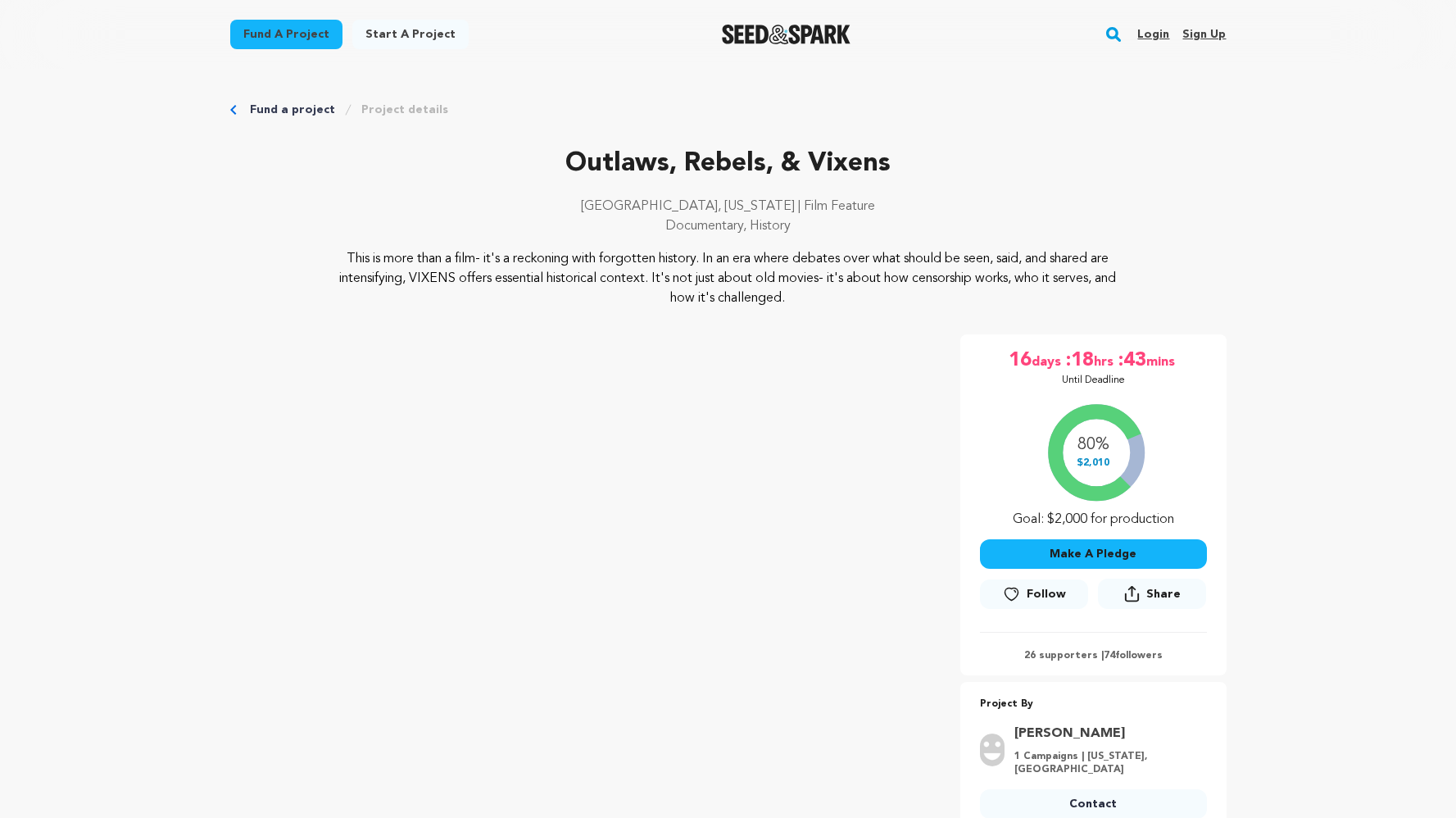
click at [265, 117] on link "Fund a project" at bounding box center [292, 110] width 85 height 17
